Goal: Task Accomplishment & Management: Use online tool/utility

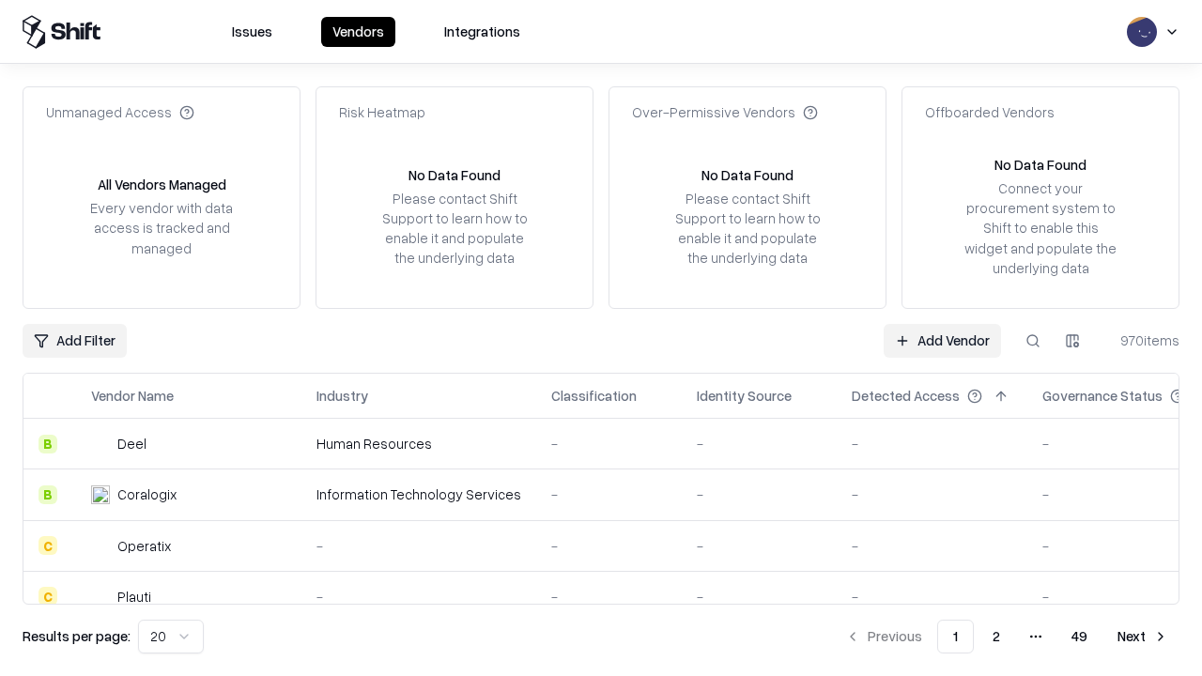
click at [942, 340] on link "Add Vendor" at bounding box center [942, 341] width 117 height 34
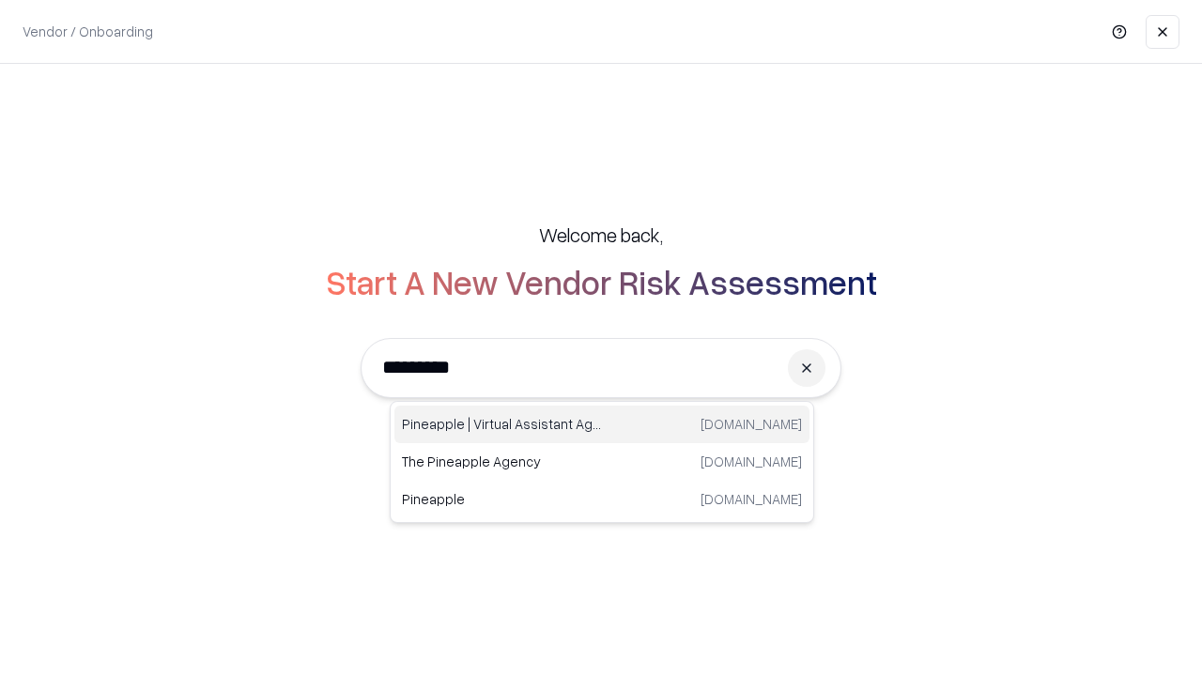
click at [602, 425] on div "Pineapple | Virtual Assistant Agency trypineapple.com" at bounding box center [602, 425] width 415 height 38
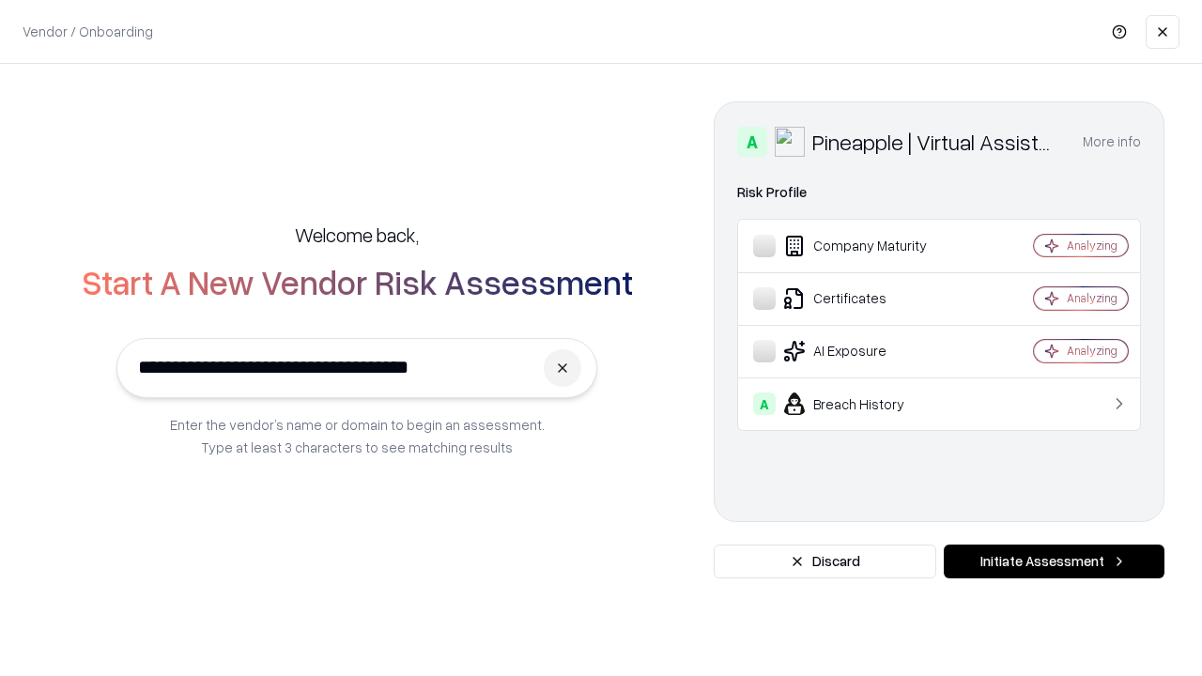
type input "**********"
click at [1054, 562] on button "Initiate Assessment" at bounding box center [1054, 562] width 221 height 34
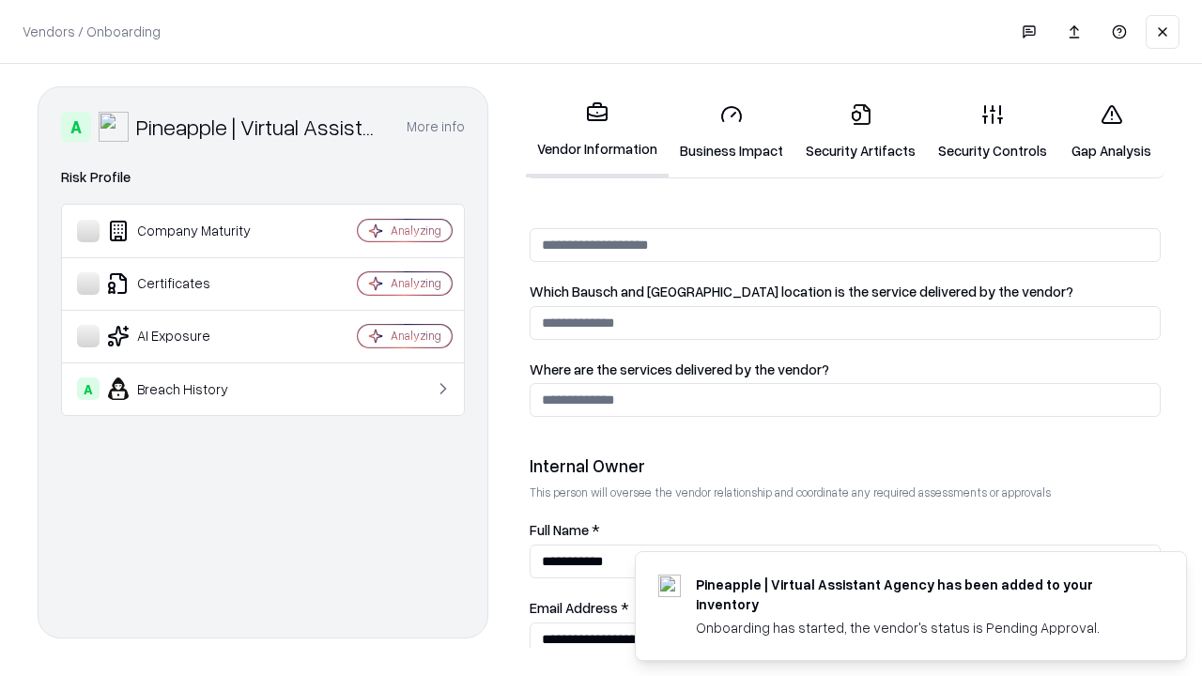
scroll to position [973, 0]
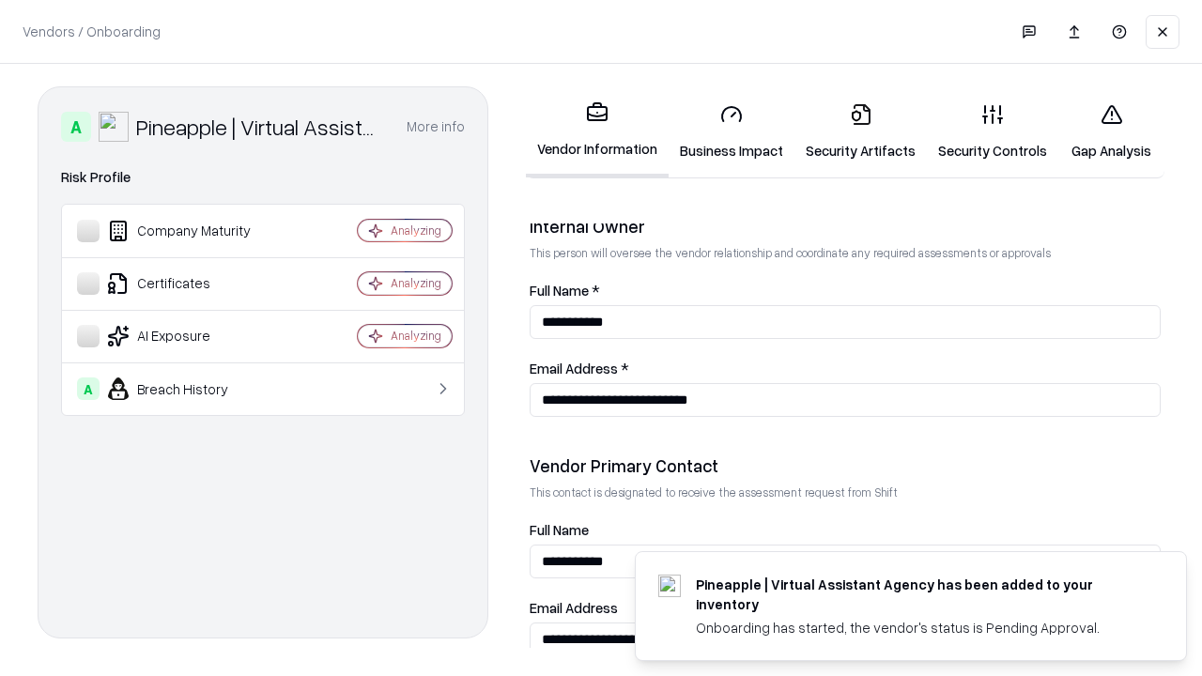
click at [732, 132] on link "Business Impact" at bounding box center [732, 131] width 126 height 87
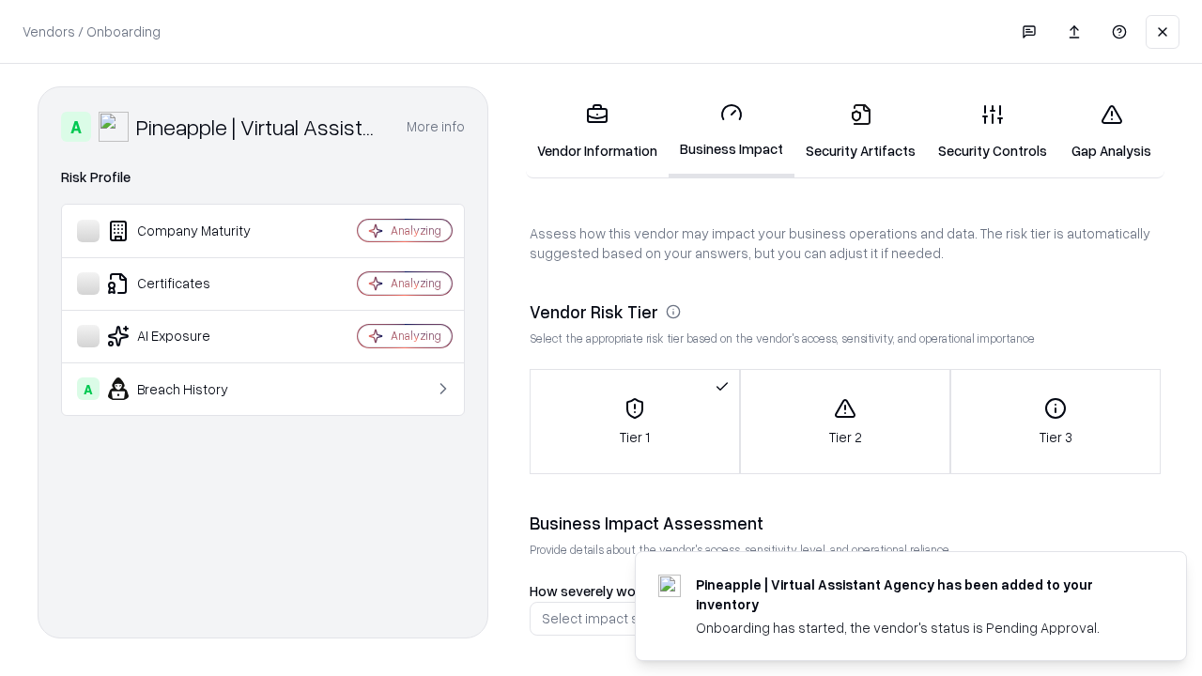
click at [860, 132] on link "Security Artifacts" at bounding box center [861, 131] width 132 height 87
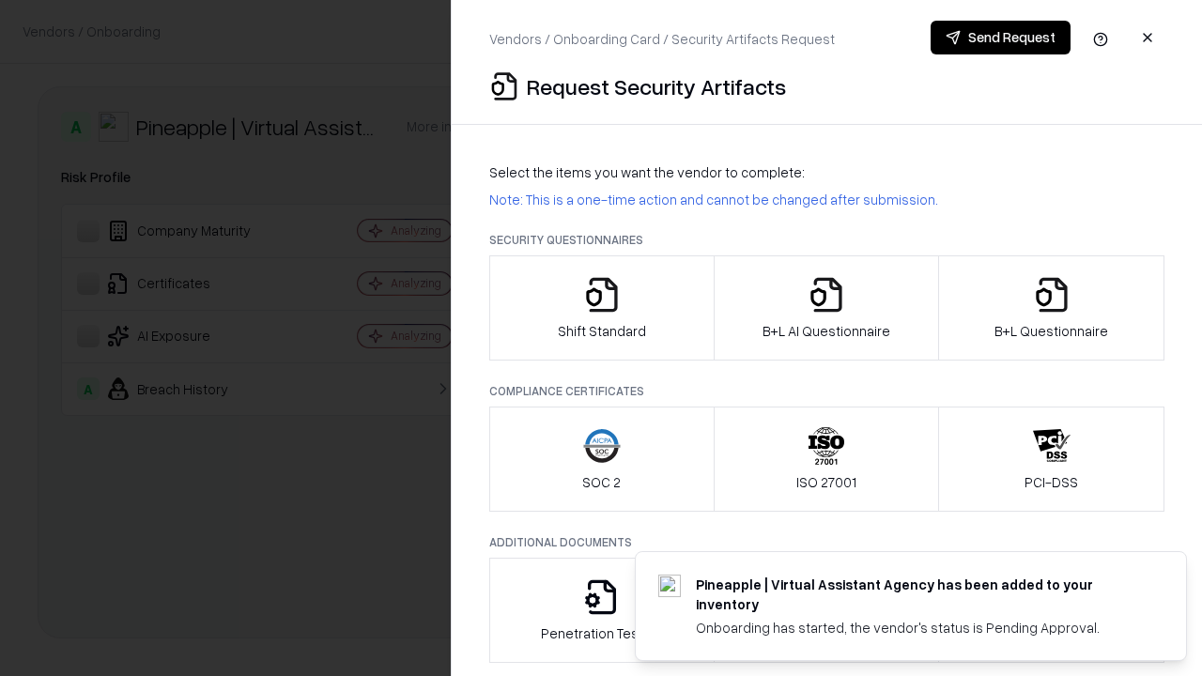
click at [601, 308] on icon "button" at bounding box center [602, 295] width 38 height 38
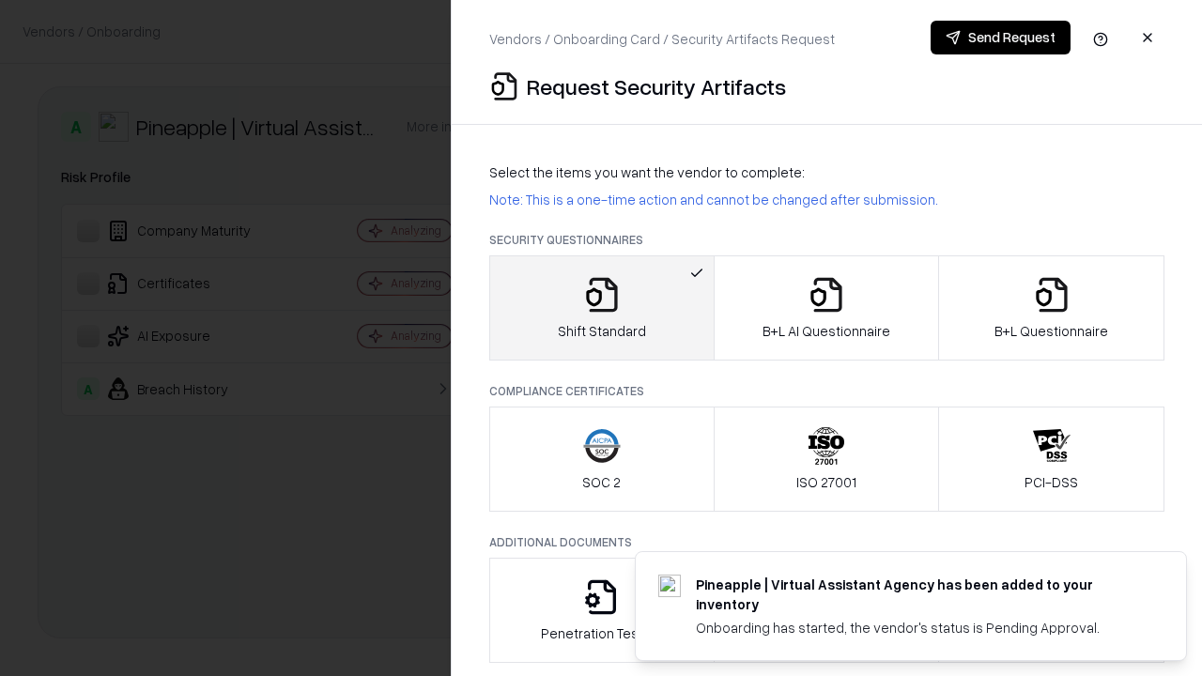
click at [1000, 38] on button "Send Request" at bounding box center [1001, 38] width 140 height 34
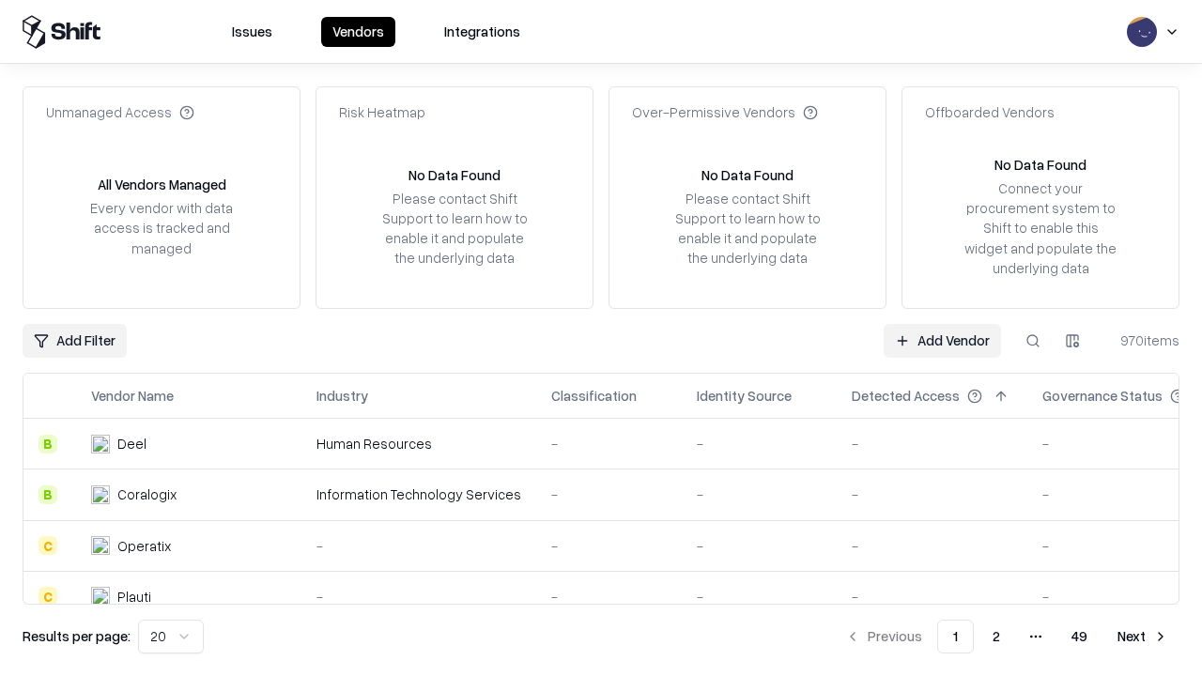
click at [1033, 340] on button at bounding box center [1033, 341] width 34 height 34
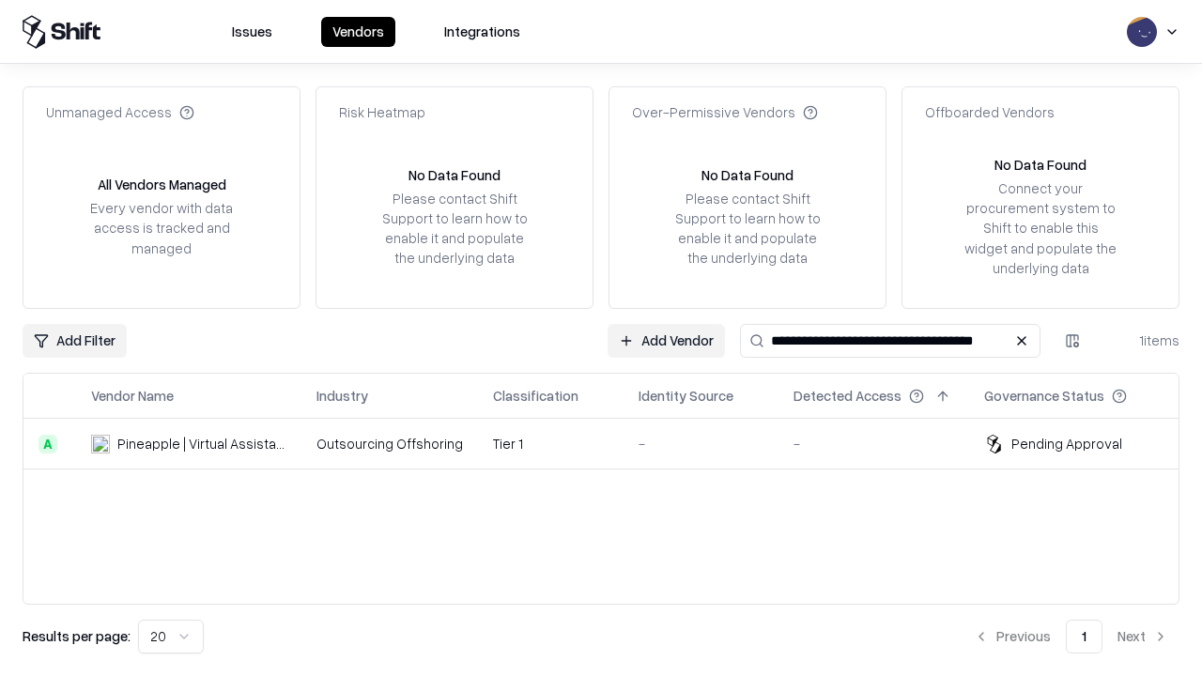
type input "**********"
click at [612, 443] on td "Tier 1" at bounding box center [551, 444] width 146 height 51
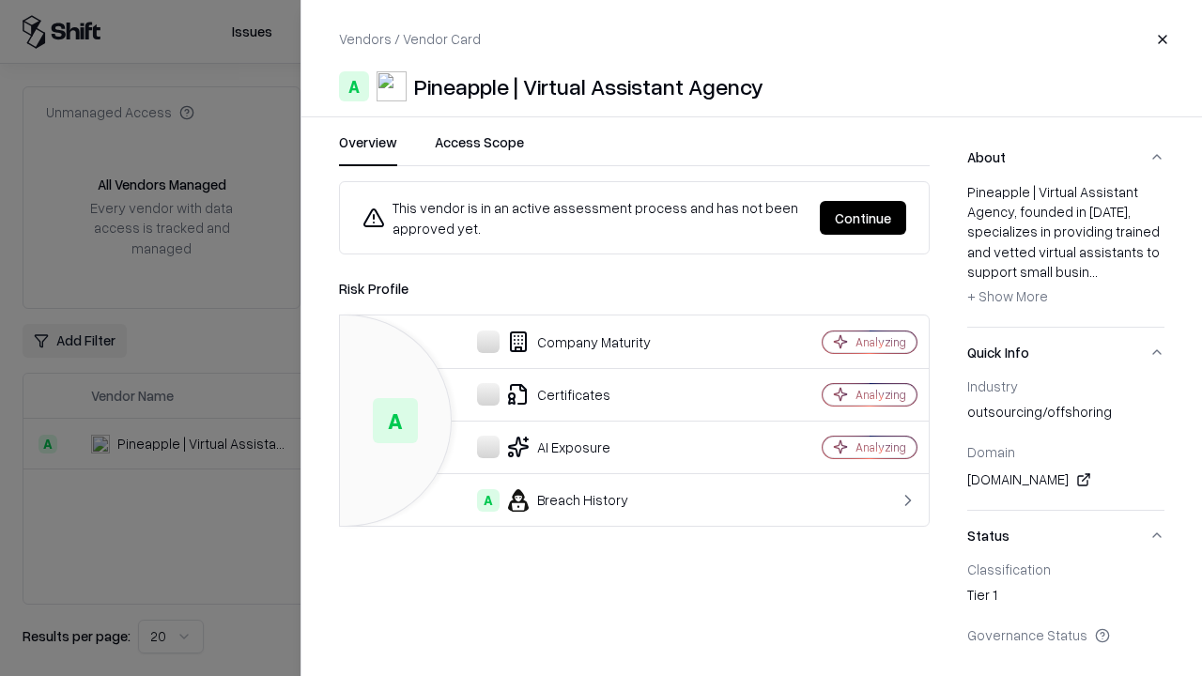
click at [863, 218] on button "Continue" at bounding box center [863, 218] width 86 height 34
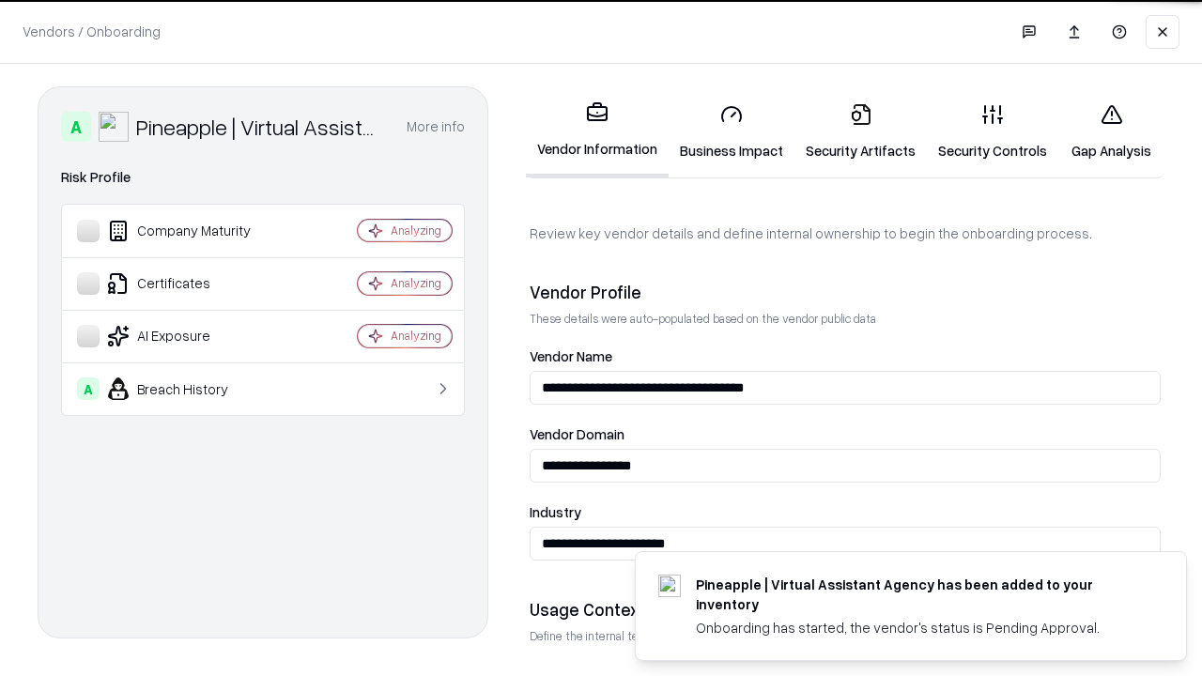
click at [860, 132] on link "Security Artifacts" at bounding box center [861, 131] width 132 height 87
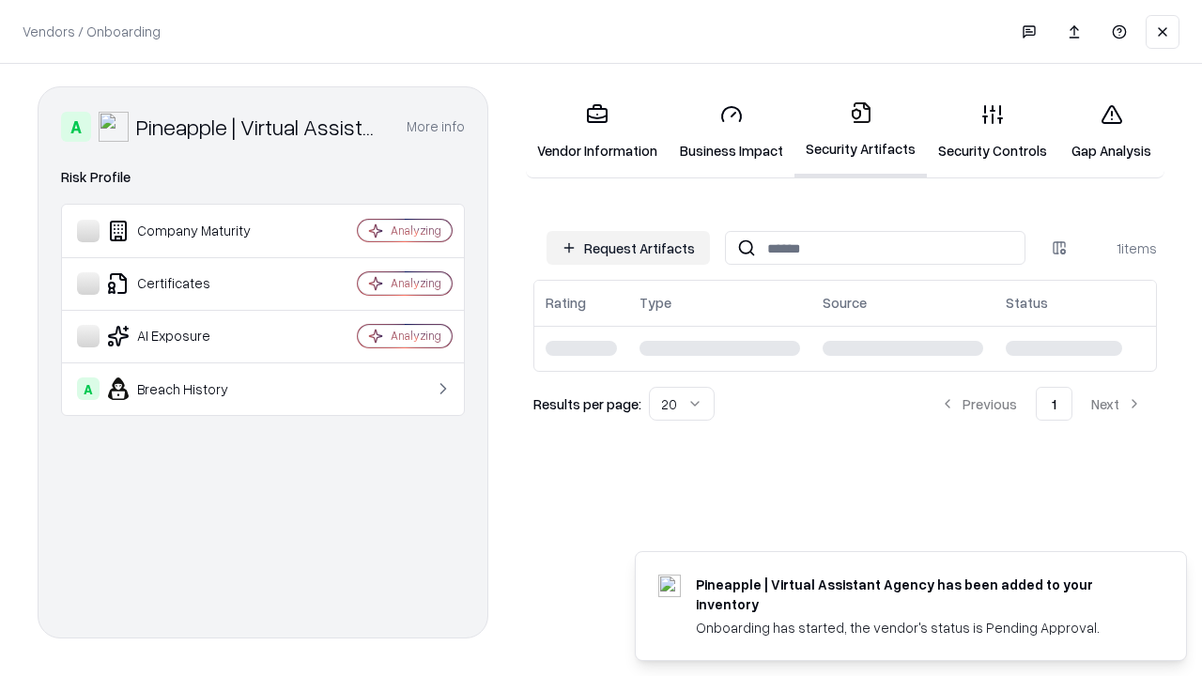
click at [993, 132] on link "Security Controls" at bounding box center [993, 131] width 132 height 87
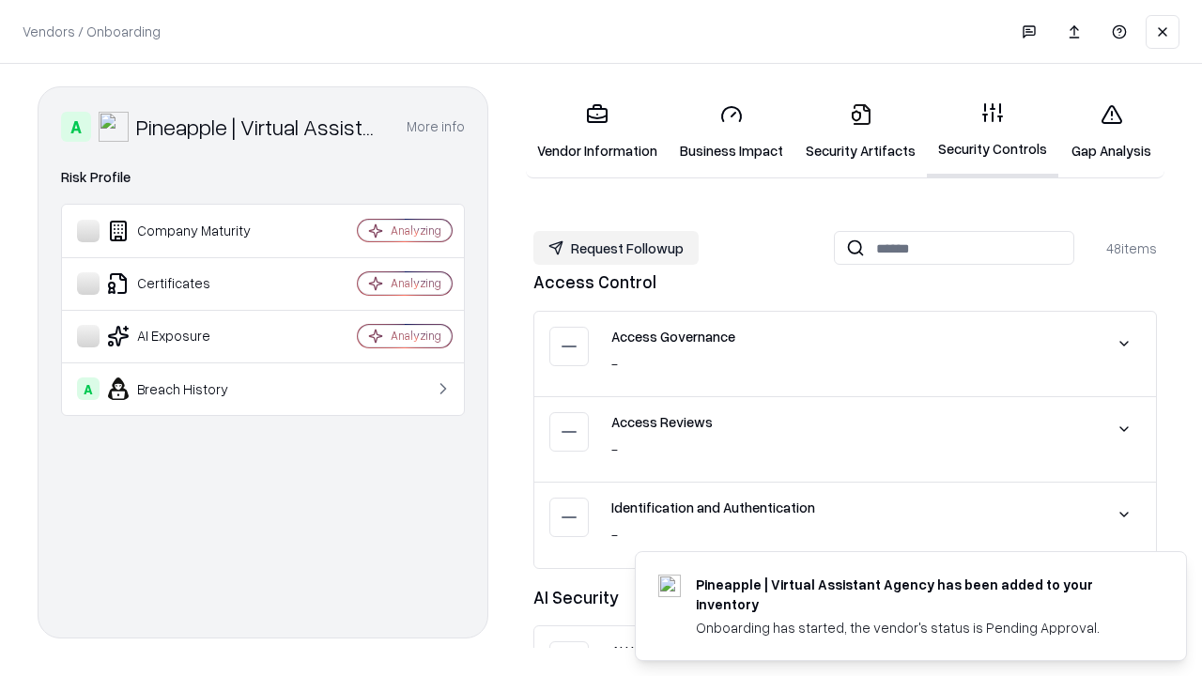
click at [616, 248] on button "Request Followup" at bounding box center [616, 248] width 165 height 34
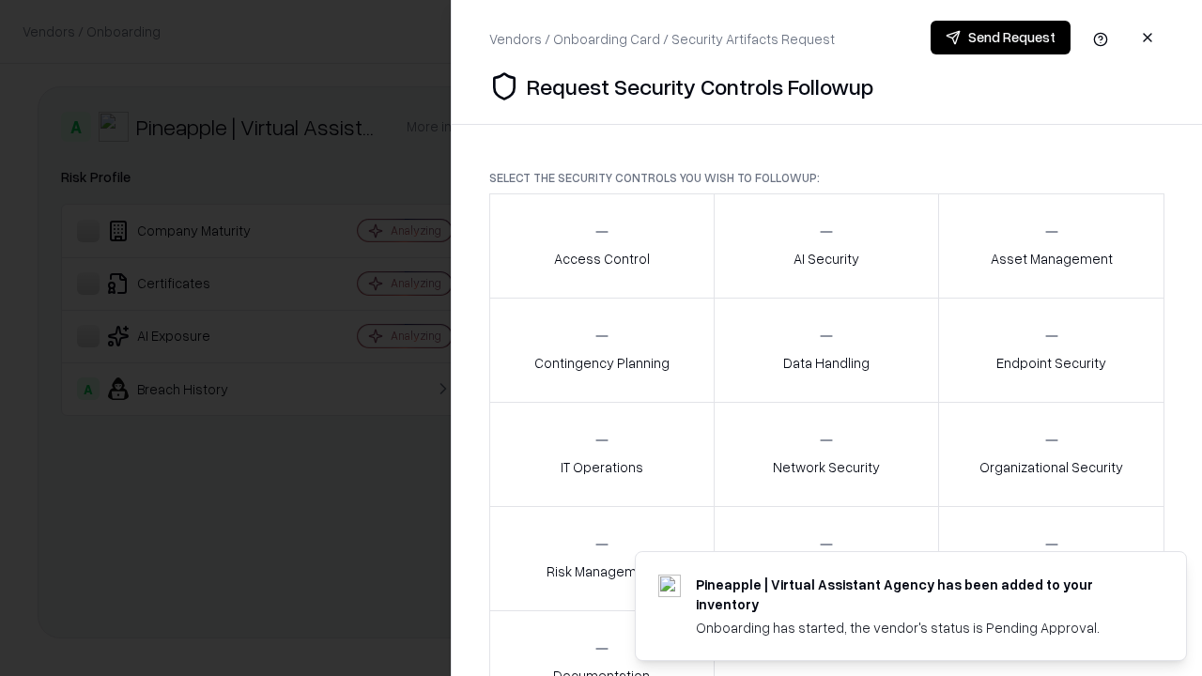
click at [601, 246] on div "Access Control" at bounding box center [602, 246] width 96 height 46
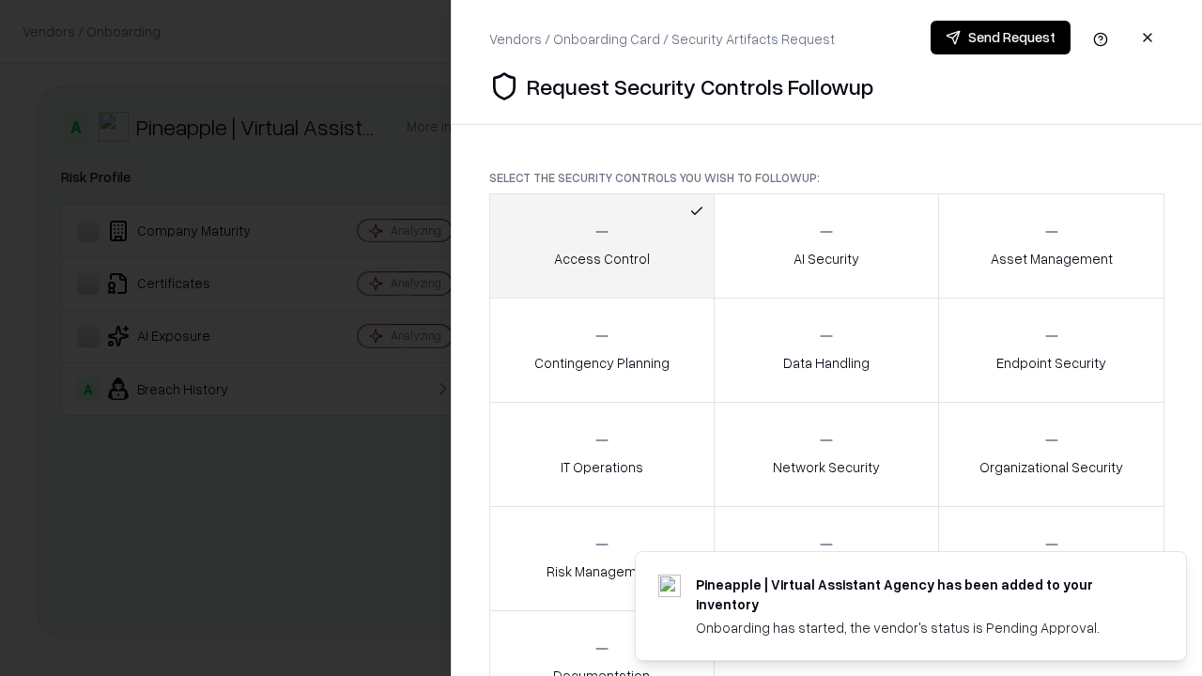
click at [1000, 38] on button "Send Request" at bounding box center [1001, 38] width 140 height 34
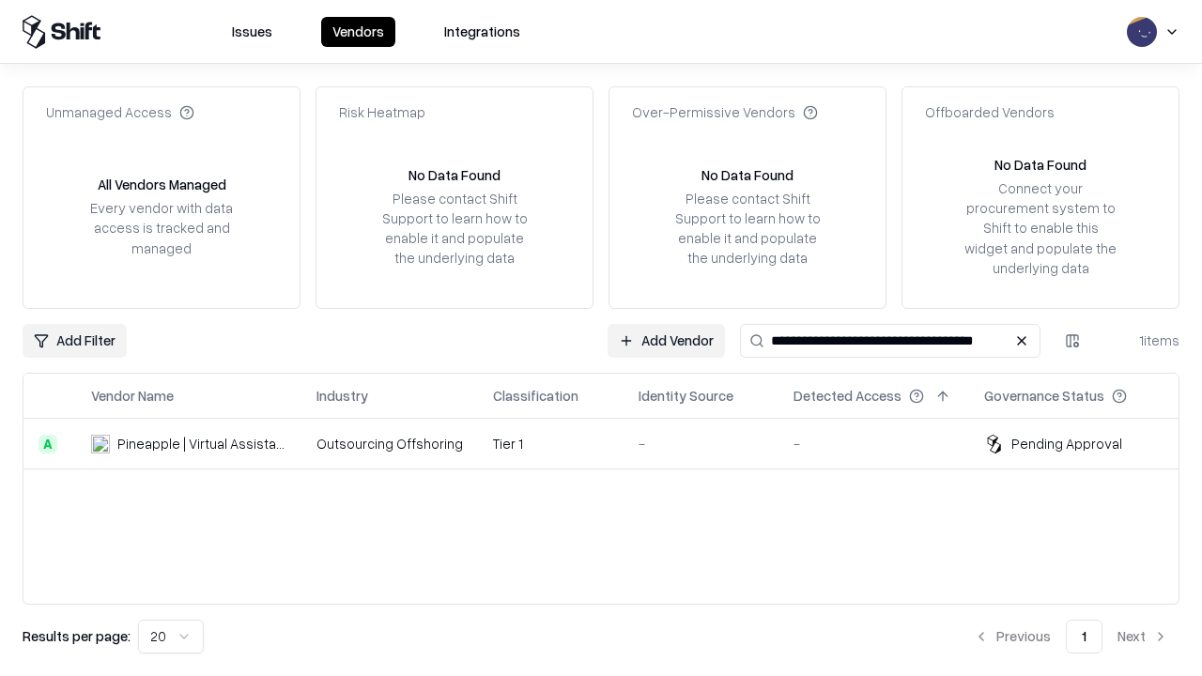
type input "**********"
click at [612, 443] on td "Tier 1" at bounding box center [551, 444] width 146 height 51
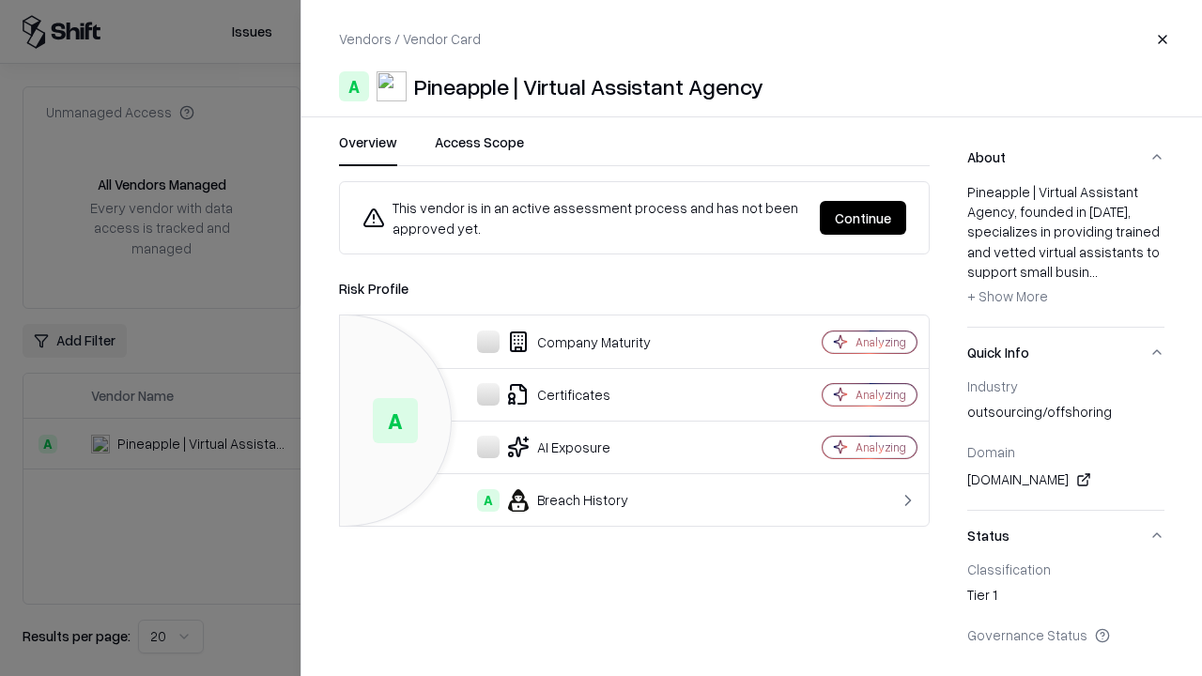
click at [863, 218] on button "Continue" at bounding box center [863, 218] width 86 height 34
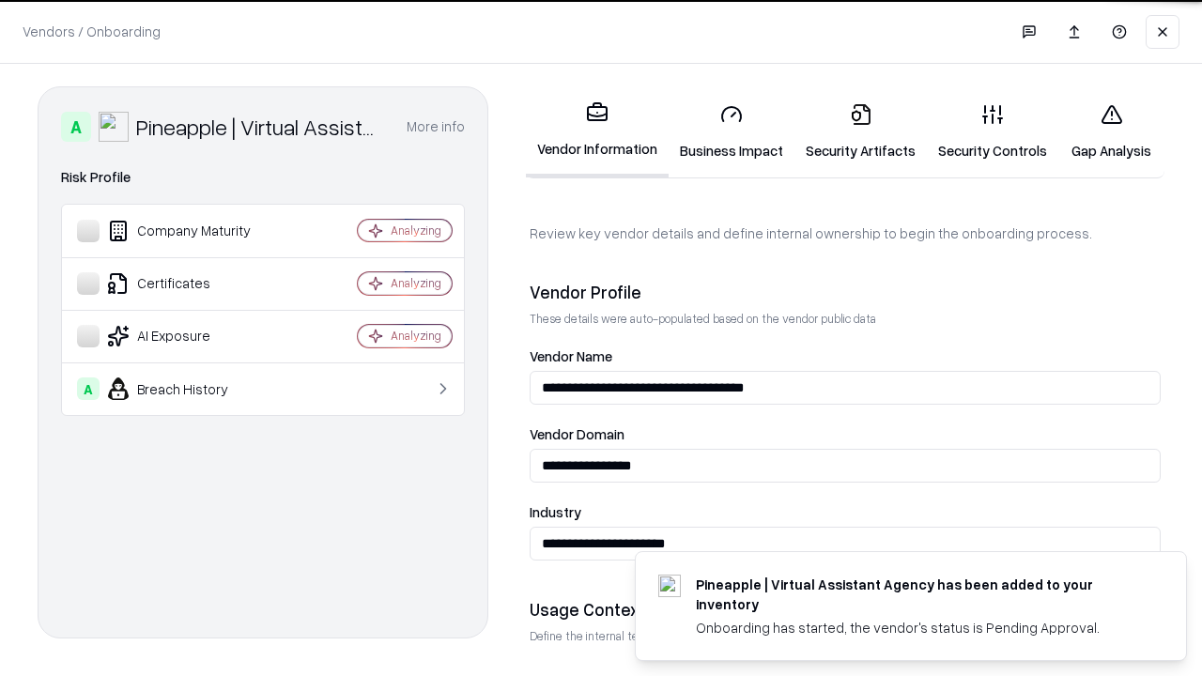
click at [1111, 132] on link "Gap Analysis" at bounding box center [1112, 131] width 106 height 87
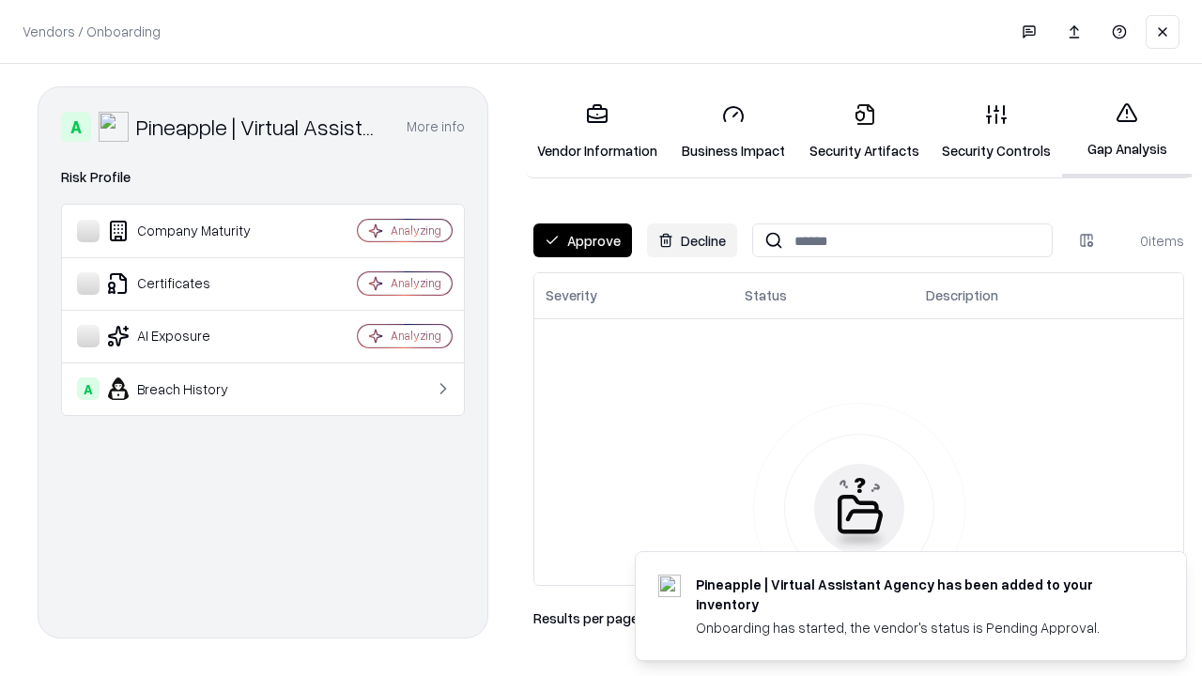
click at [582, 240] on button "Approve" at bounding box center [583, 241] width 99 height 34
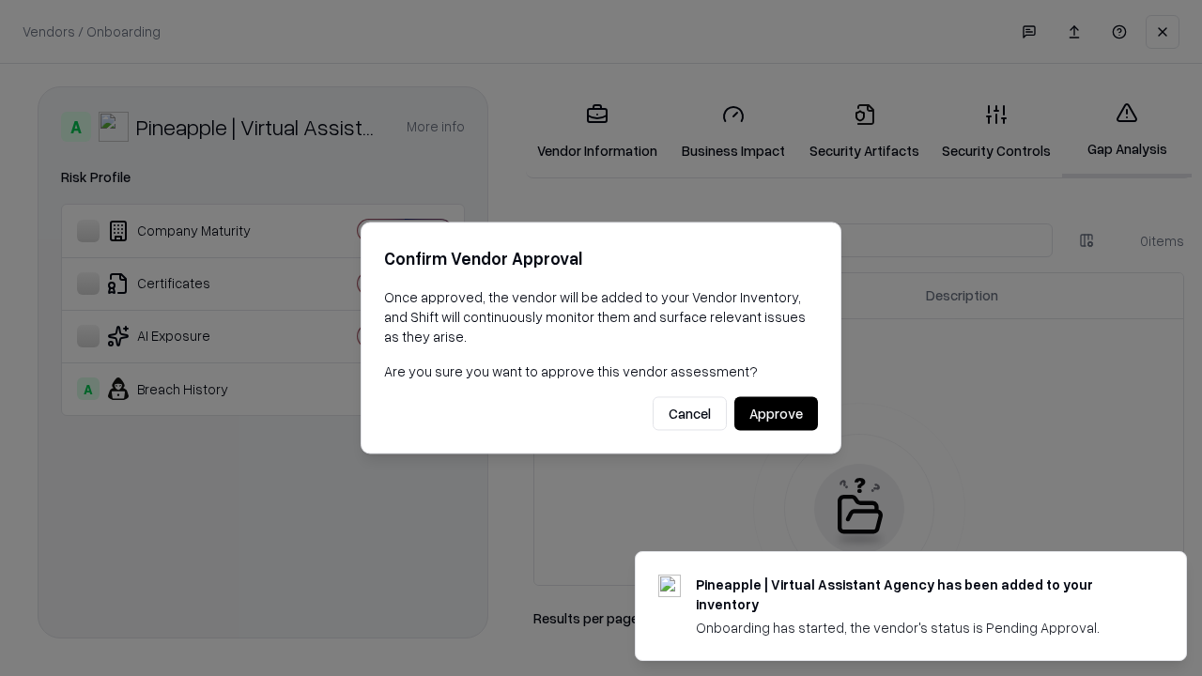
click at [776, 413] on button "Approve" at bounding box center [777, 414] width 84 height 34
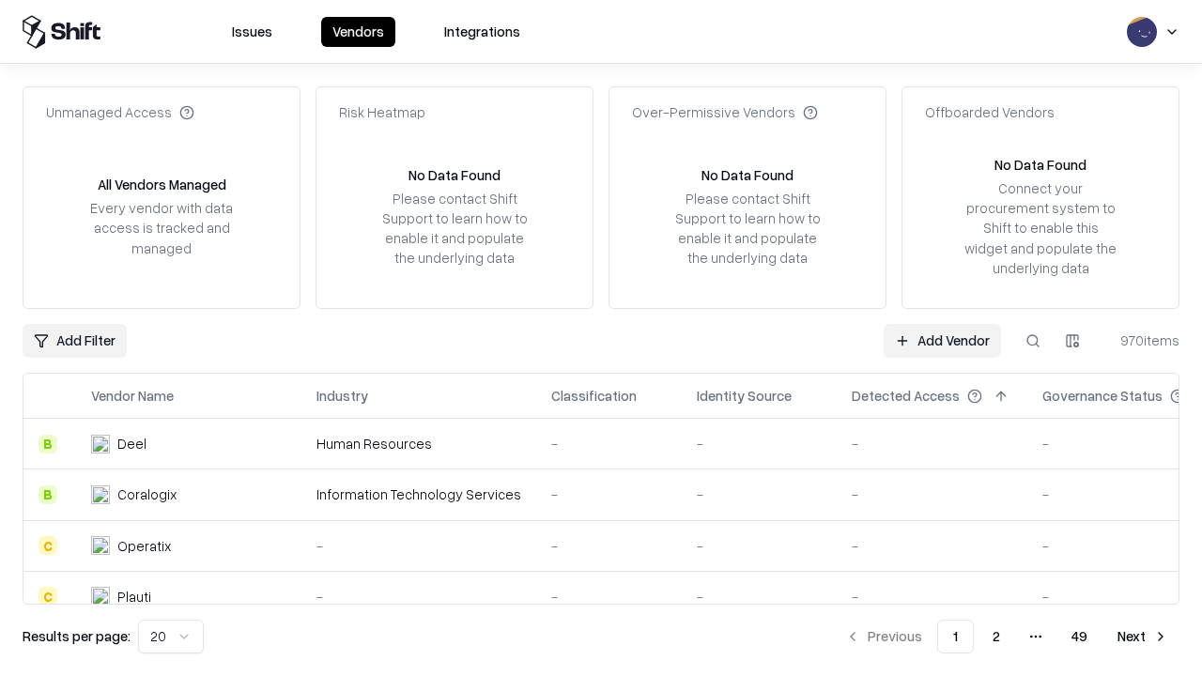
type input "**********"
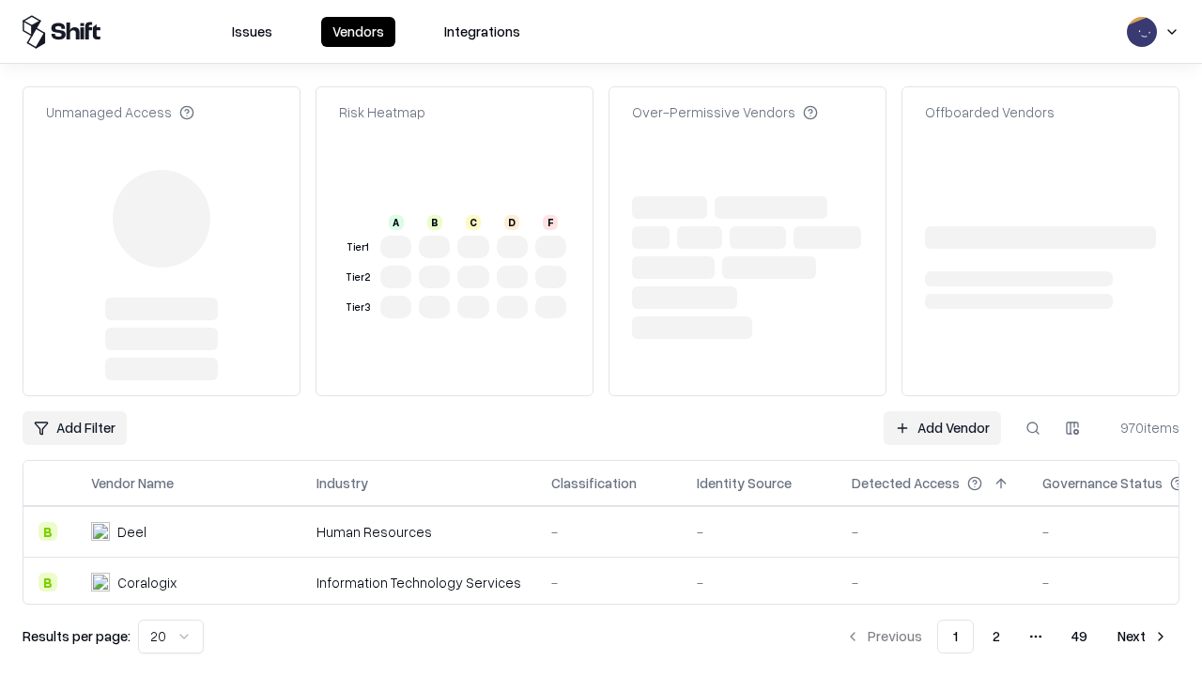
click at [942, 411] on link "Add Vendor" at bounding box center [942, 428] width 117 height 34
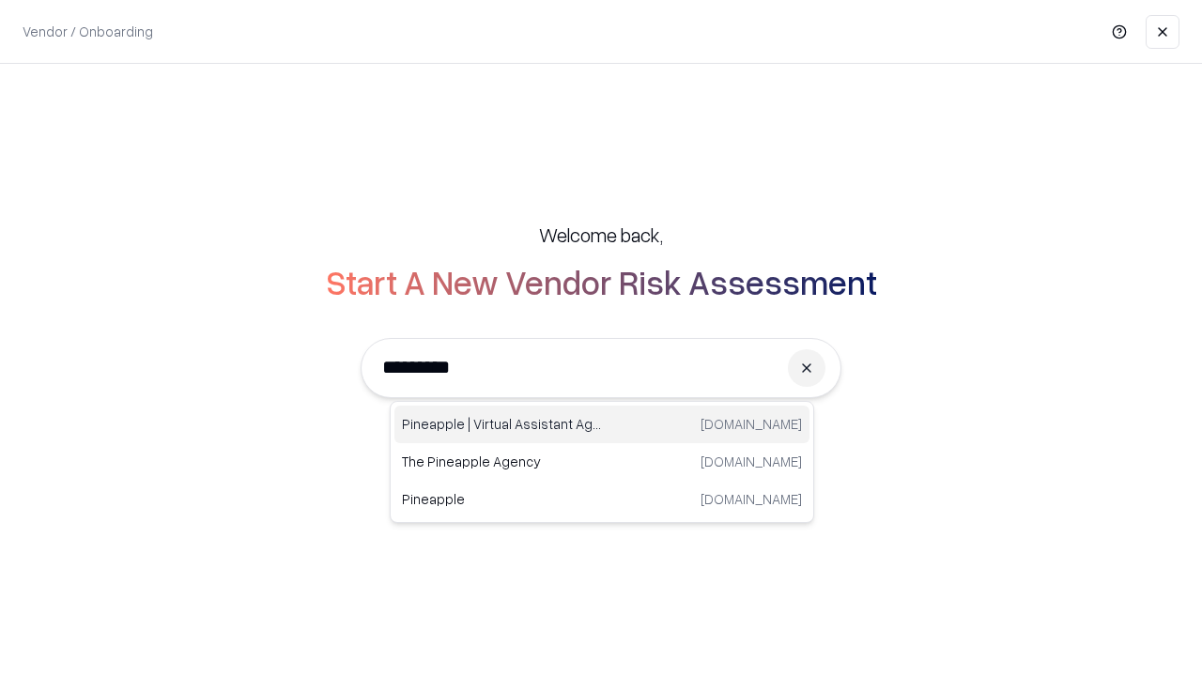
click at [602, 425] on div "Pineapple | Virtual Assistant Agency trypineapple.com" at bounding box center [602, 425] width 415 height 38
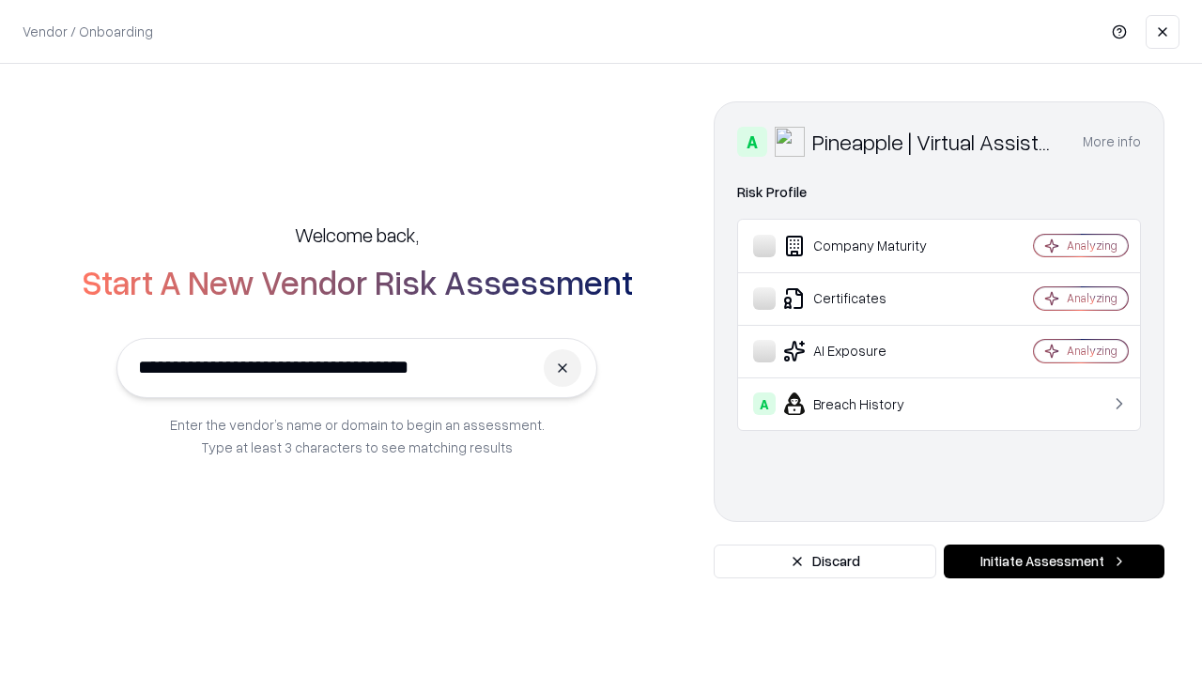
type input "**********"
click at [1054, 562] on button "Initiate Assessment" at bounding box center [1054, 562] width 221 height 34
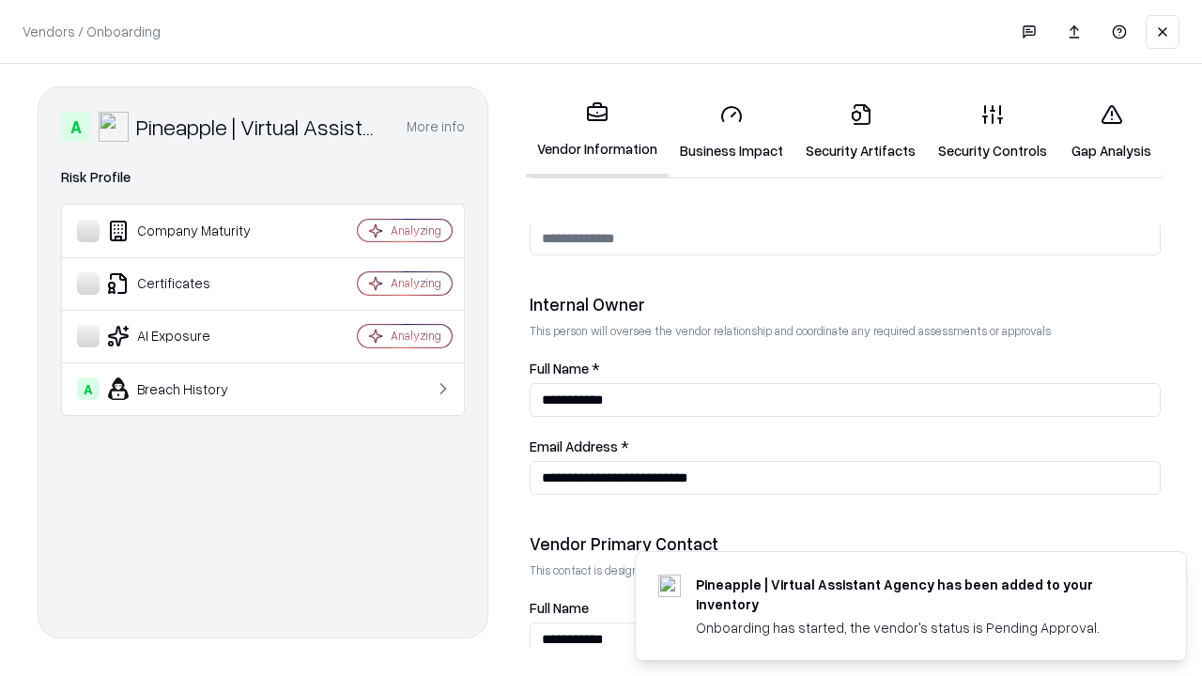
scroll to position [973, 0]
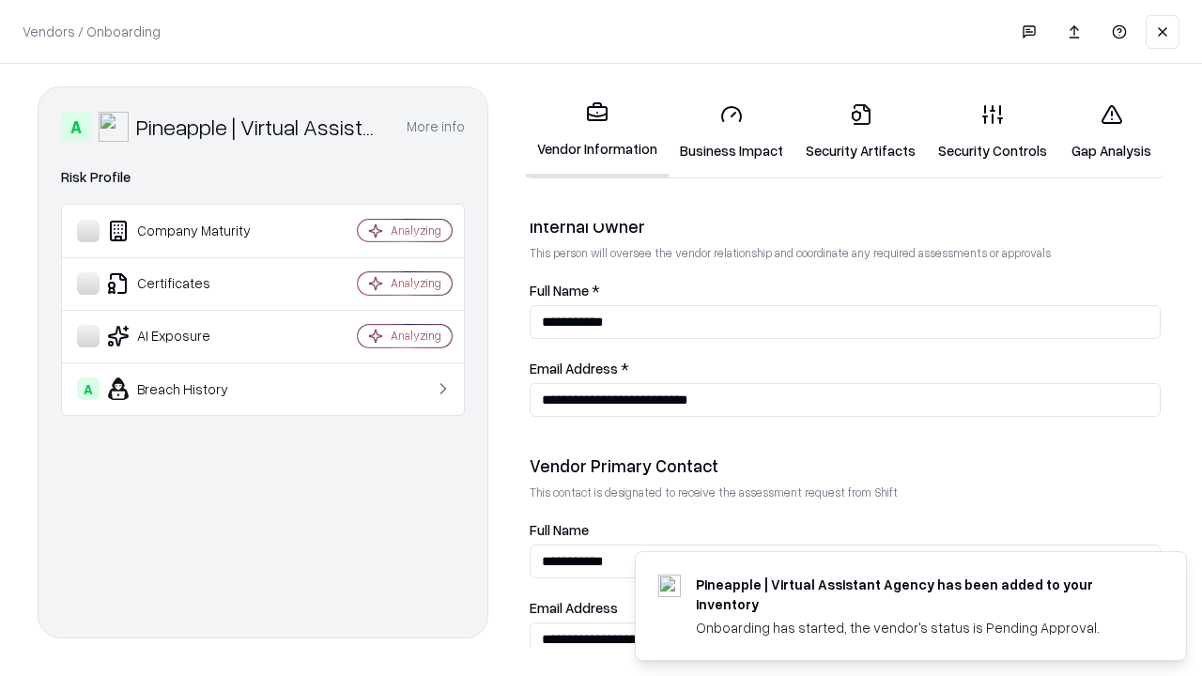
click at [1111, 132] on link "Gap Analysis" at bounding box center [1112, 131] width 106 height 87
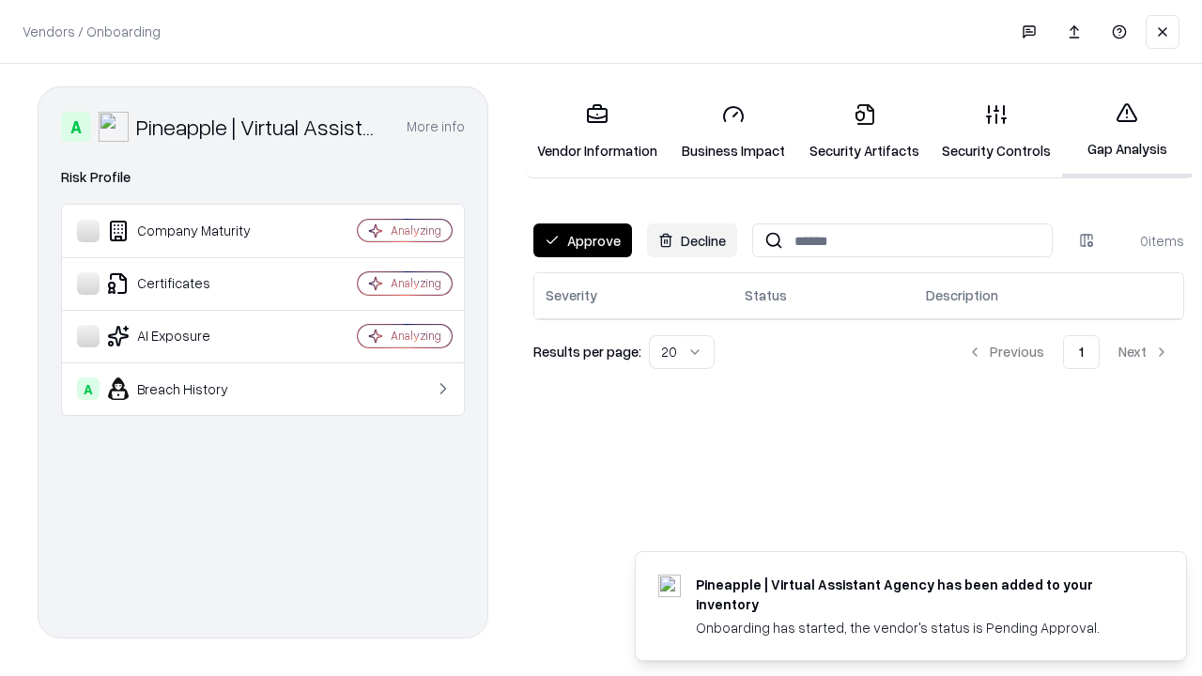
click at [582, 240] on button "Approve" at bounding box center [583, 241] width 99 height 34
